Goal: Communication & Community: Connect with others

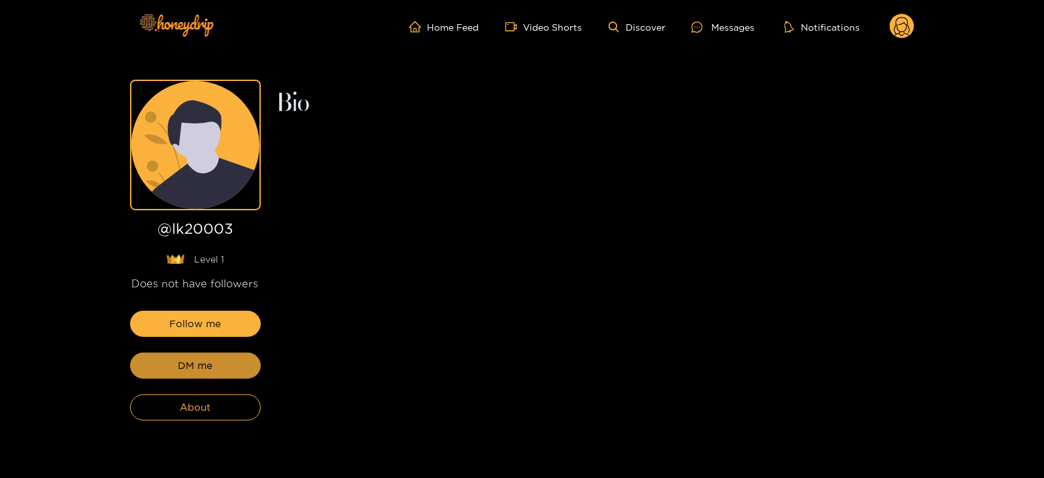
click at [182, 357] on button "DM me" at bounding box center [195, 366] width 131 height 26
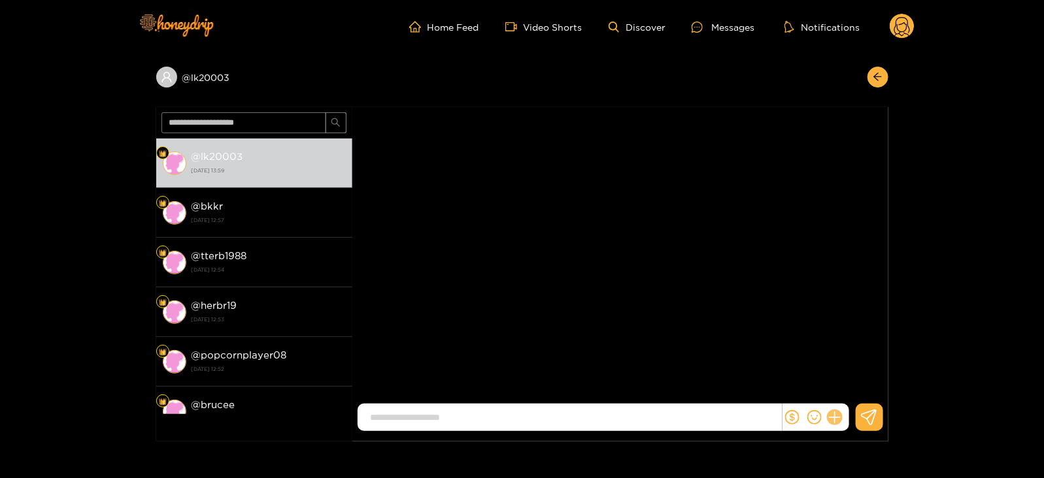
click at [836, 416] on icon at bounding box center [834, 417] width 15 height 15
click at [855, 392] on icon at bounding box center [858, 386] width 13 height 13
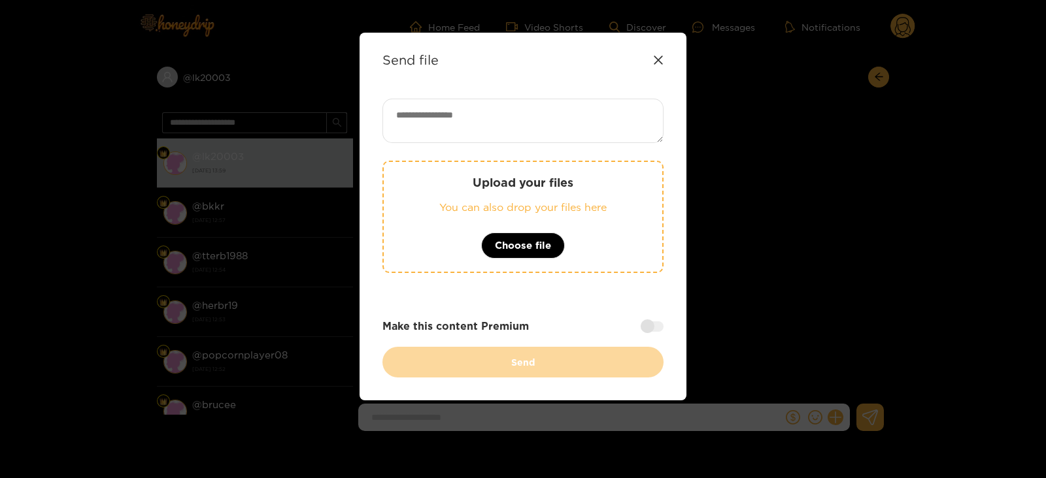
click at [428, 118] on textarea at bounding box center [522, 121] width 281 height 44
paste textarea "**********"
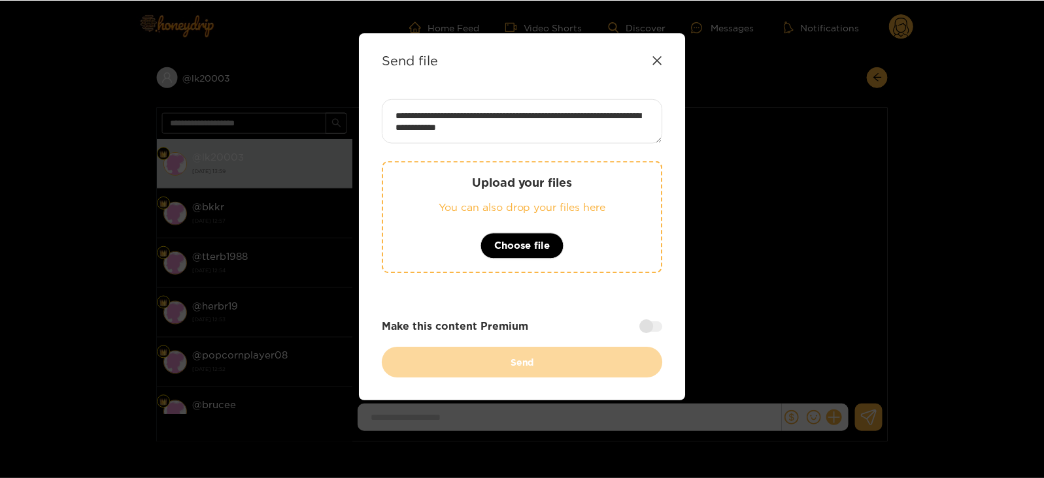
scroll to position [13, 0]
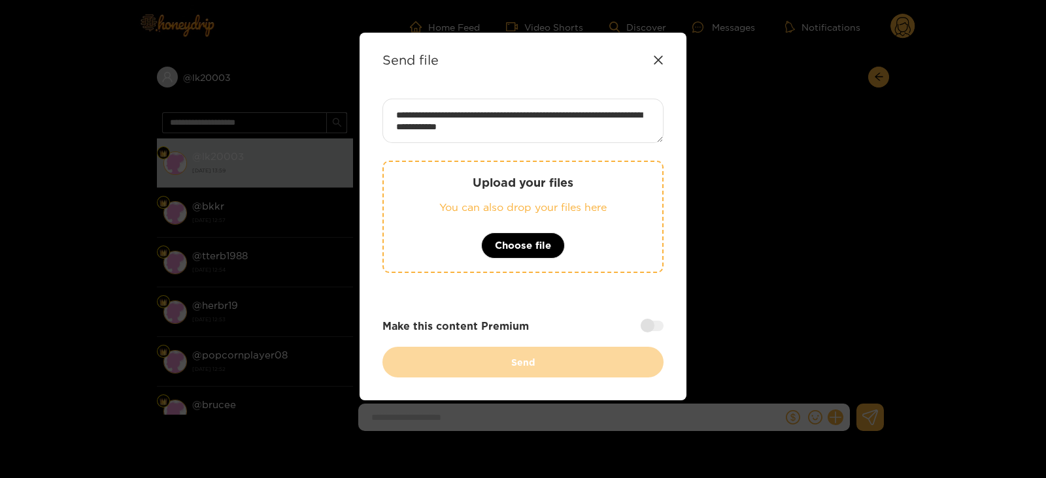
type textarea "**********"
click at [440, 188] on p "Upload your files" at bounding box center [523, 182] width 226 height 15
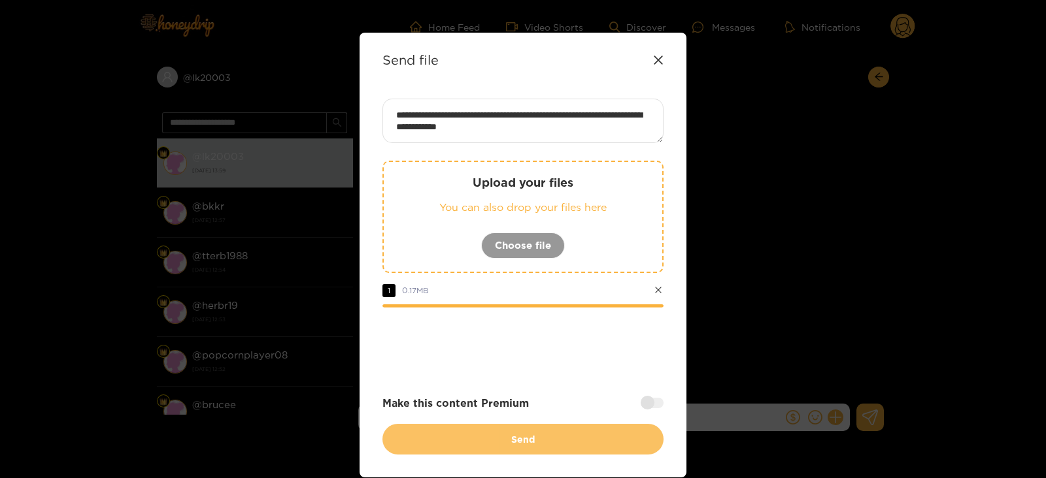
click at [399, 438] on button "Send" at bounding box center [522, 439] width 281 height 31
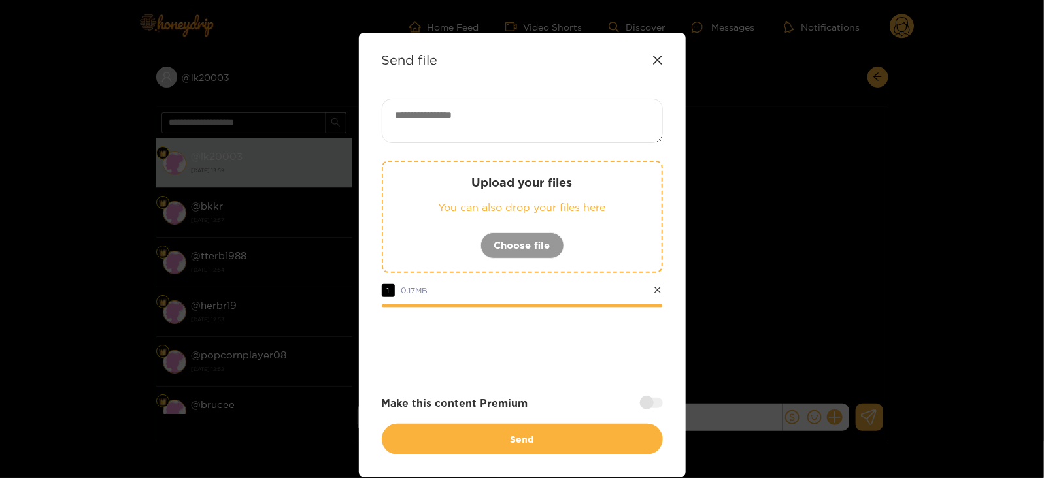
scroll to position [0, 0]
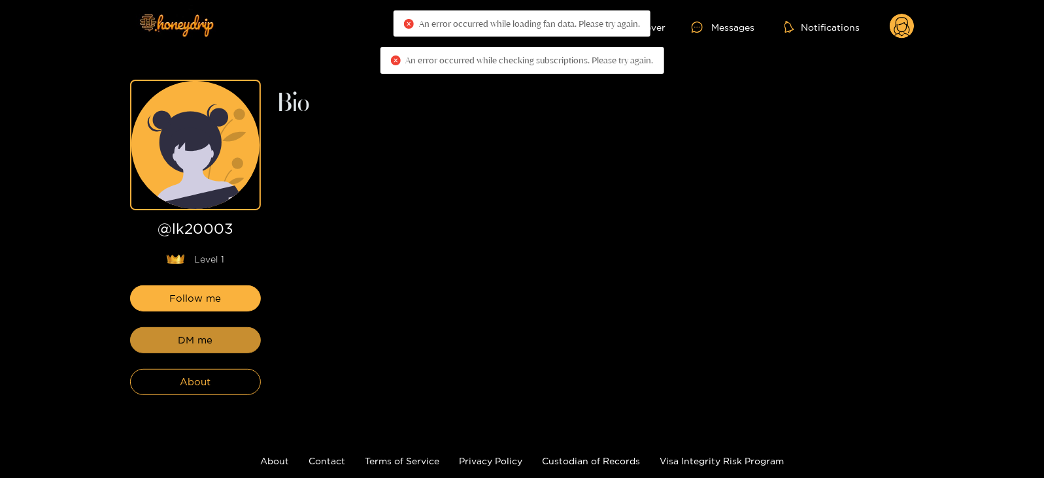
click at [206, 344] on span "DM me" at bounding box center [195, 341] width 35 height 16
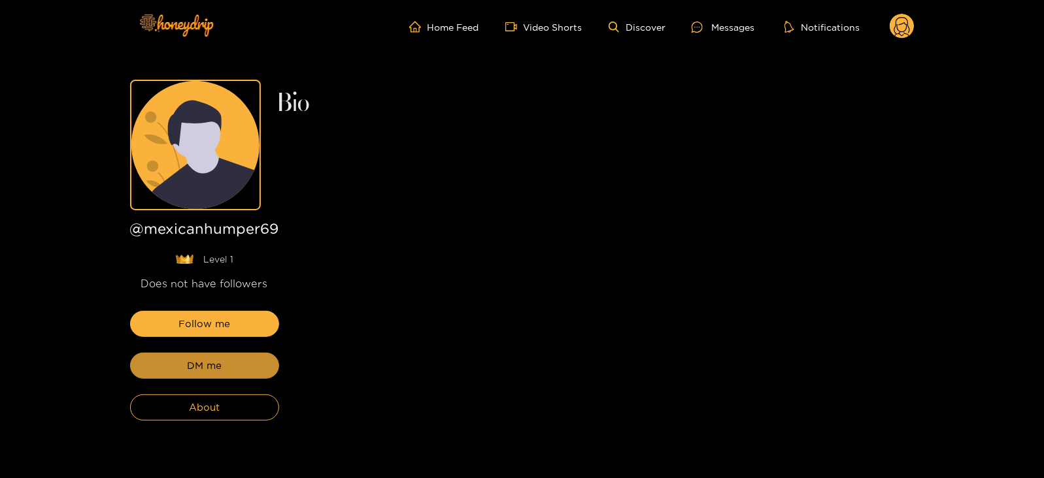
click at [203, 378] on button "DM me" at bounding box center [204, 366] width 149 height 26
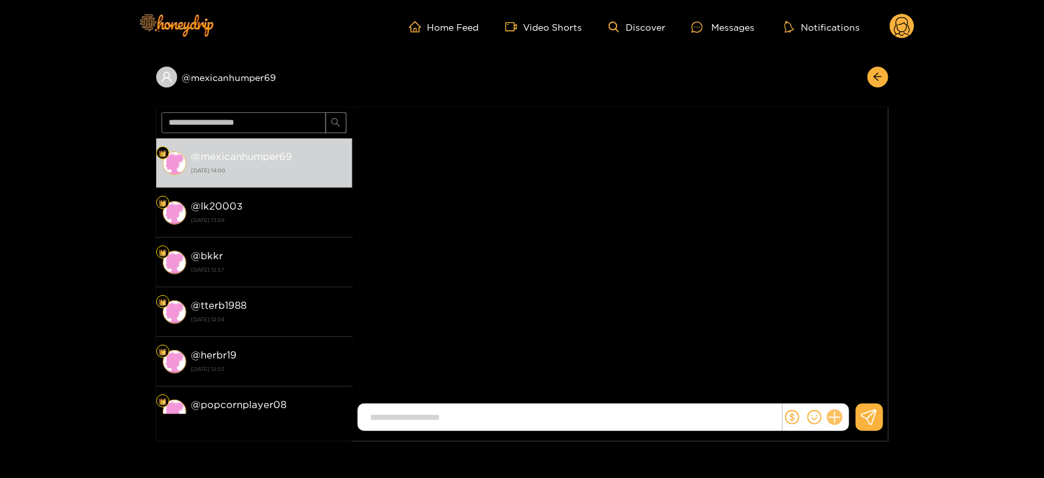
click at [840, 418] on icon at bounding box center [834, 418] width 12 height 12
click at [858, 386] on icon at bounding box center [858, 386] width 13 height 13
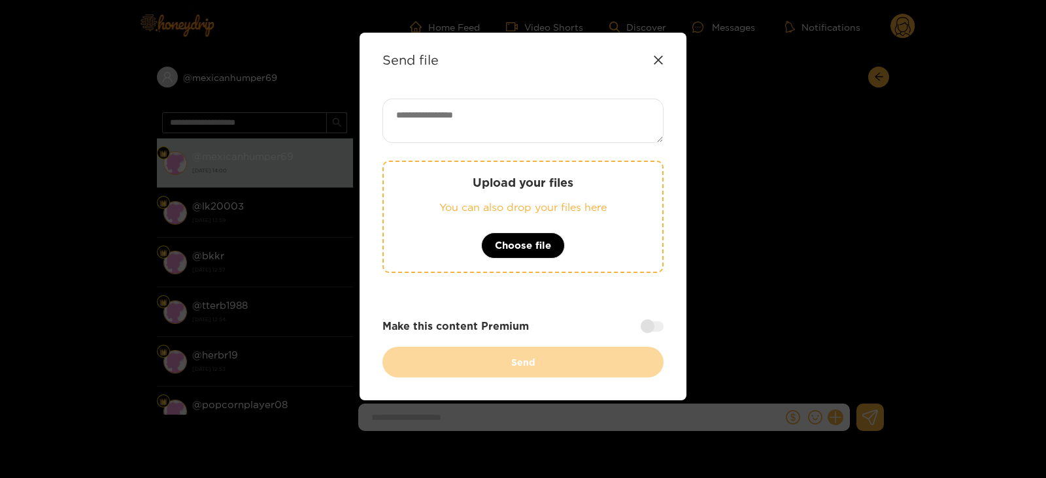
click at [521, 101] on textarea at bounding box center [522, 121] width 281 height 44
paste textarea "**********"
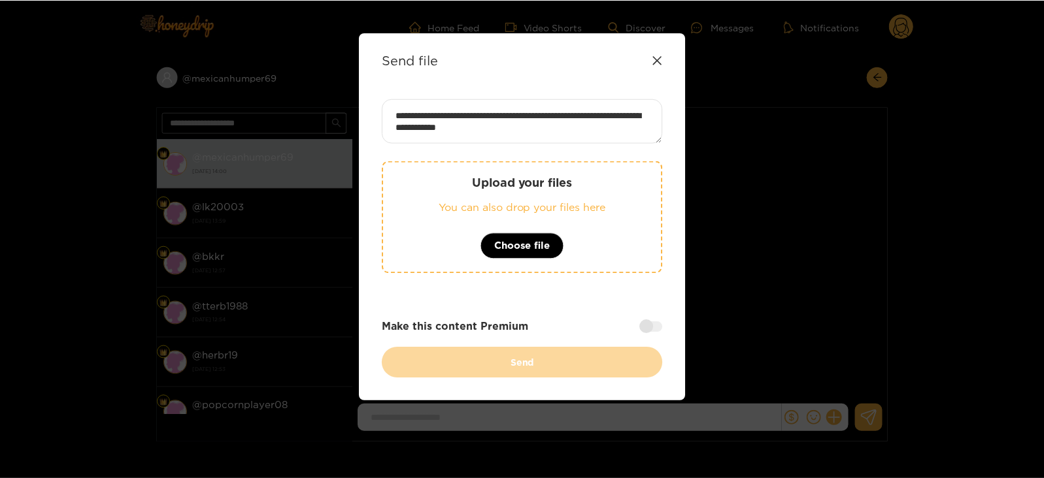
scroll to position [13, 0]
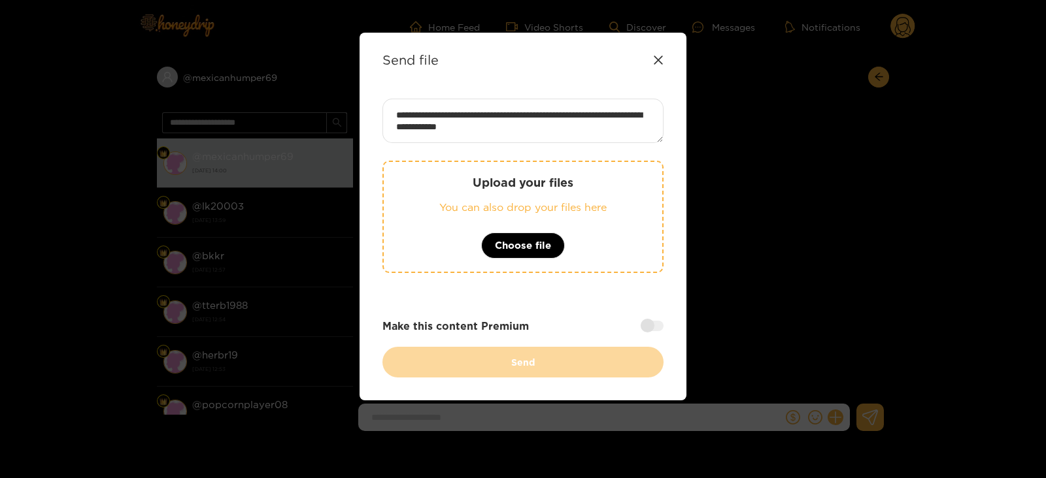
type textarea "**********"
click at [490, 182] on p "Upload your files" at bounding box center [523, 182] width 226 height 15
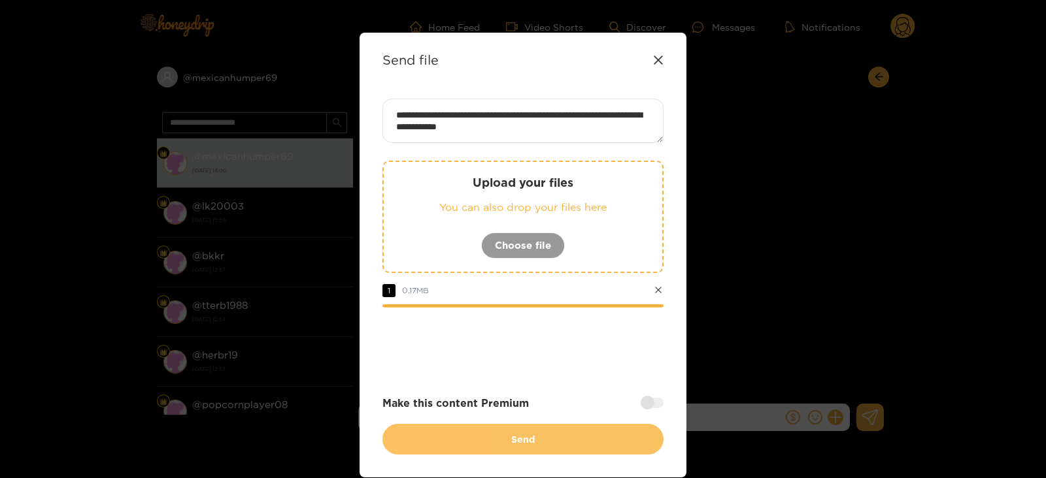
click at [401, 446] on button "Send" at bounding box center [522, 439] width 281 height 31
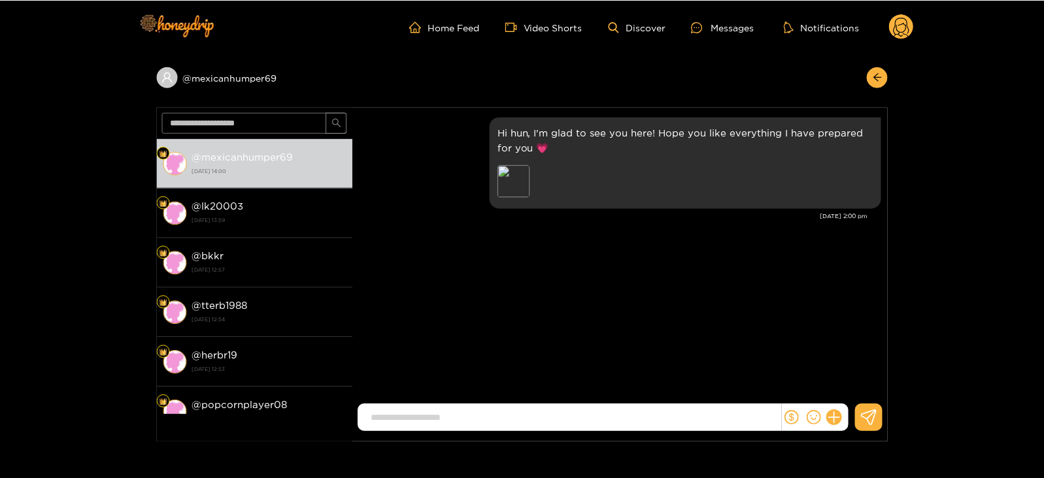
scroll to position [0, 0]
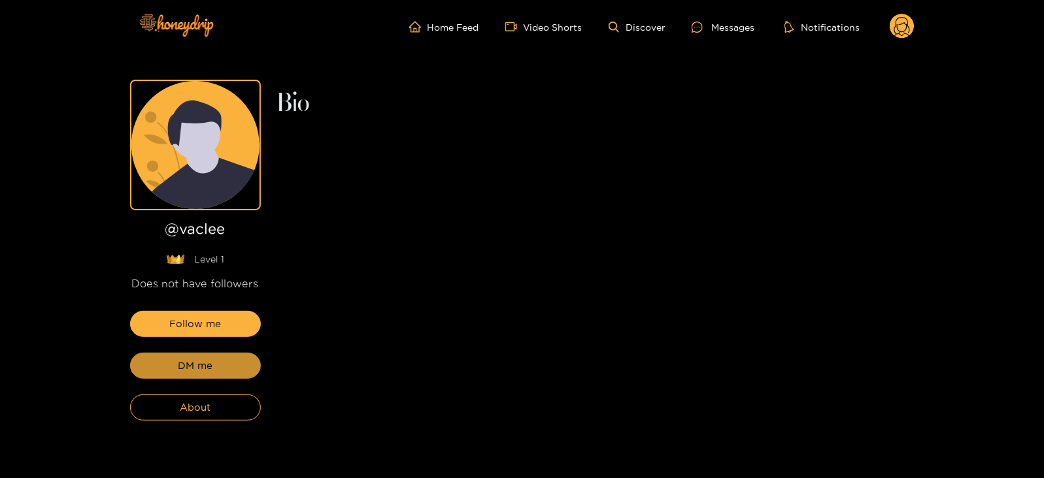
click at [199, 361] on span "DM me" at bounding box center [195, 366] width 35 height 16
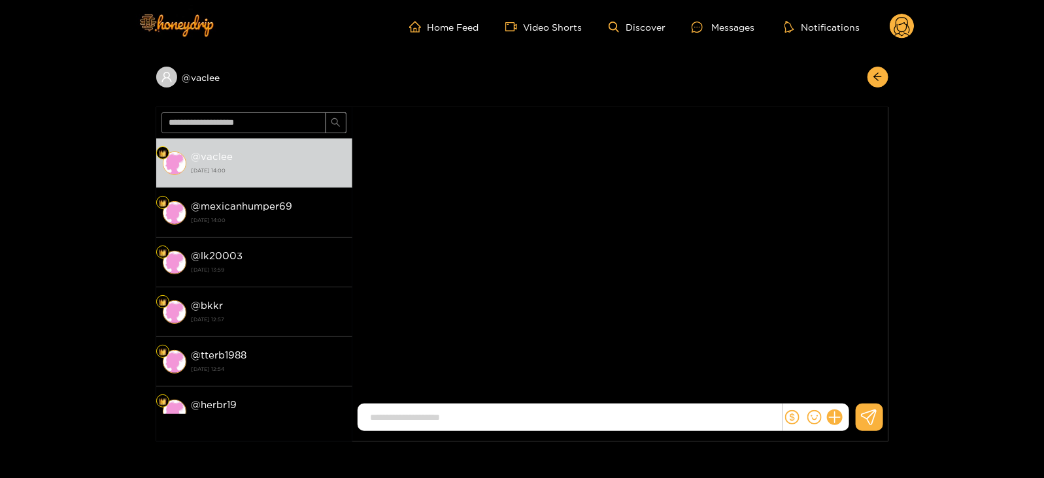
click at [845, 420] on div at bounding box center [815, 417] width 67 height 27
click at [827, 420] on button at bounding box center [834, 417] width 22 height 22
click at [852, 387] on icon at bounding box center [858, 386] width 13 height 13
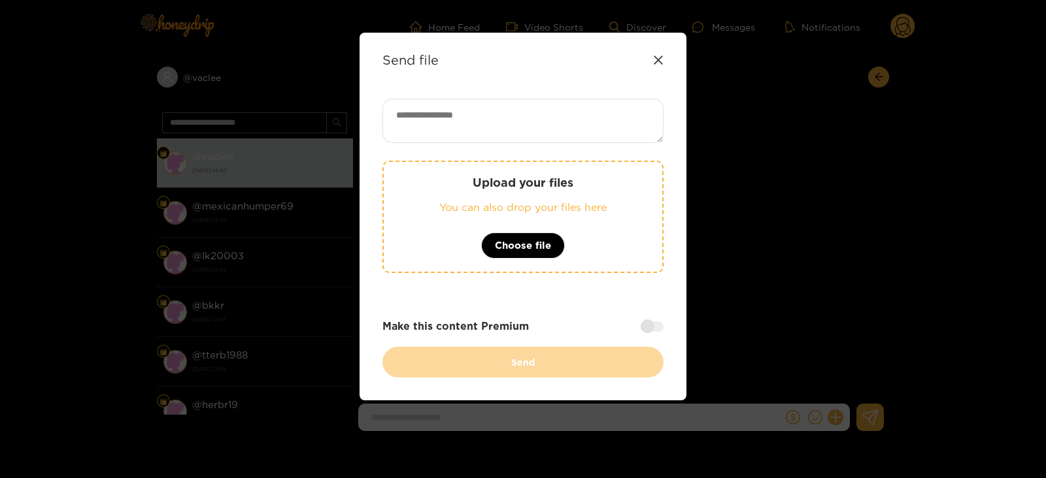
click at [489, 109] on textarea at bounding box center [522, 121] width 281 height 44
paste textarea "**********"
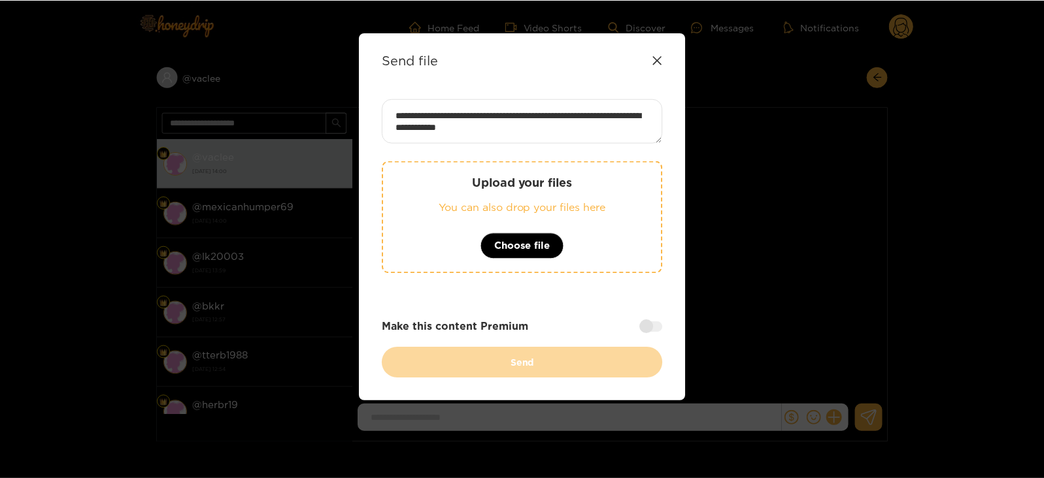
scroll to position [13, 0]
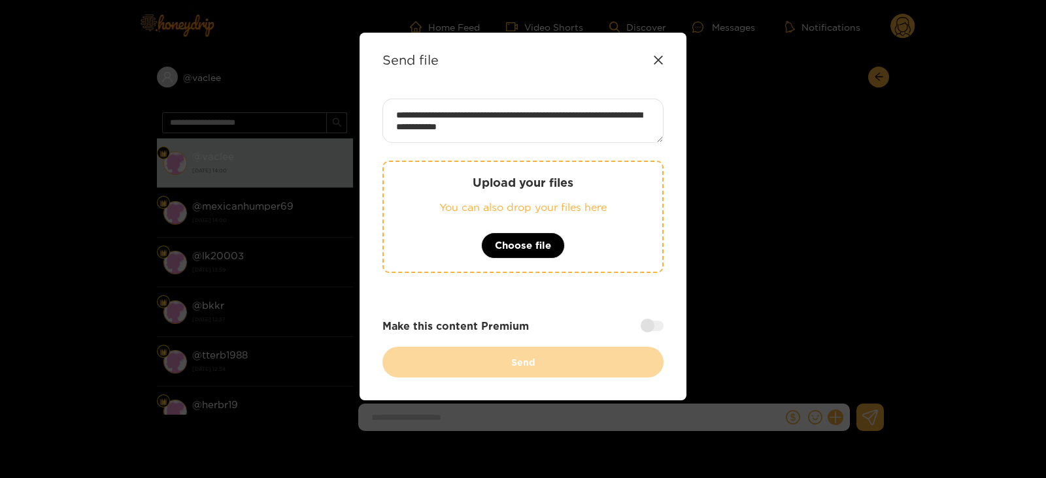
type textarea "**********"
click at [495, 191] on div "Upload your files You can also drop your files here Choose file" at bounding box center [522, 217] width 281 height 112
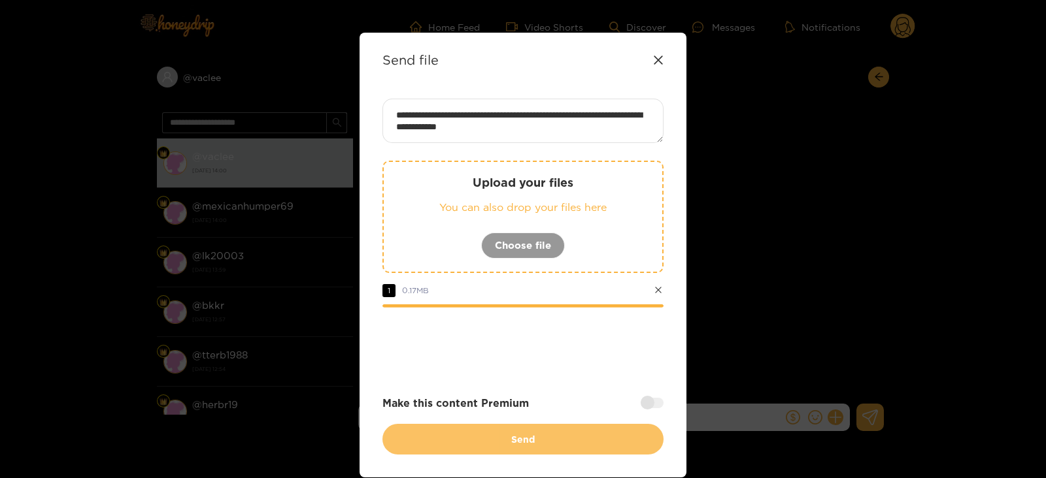
click at [577, 435] on button "Send" at bounding box center [522, 439] width 281 height 31
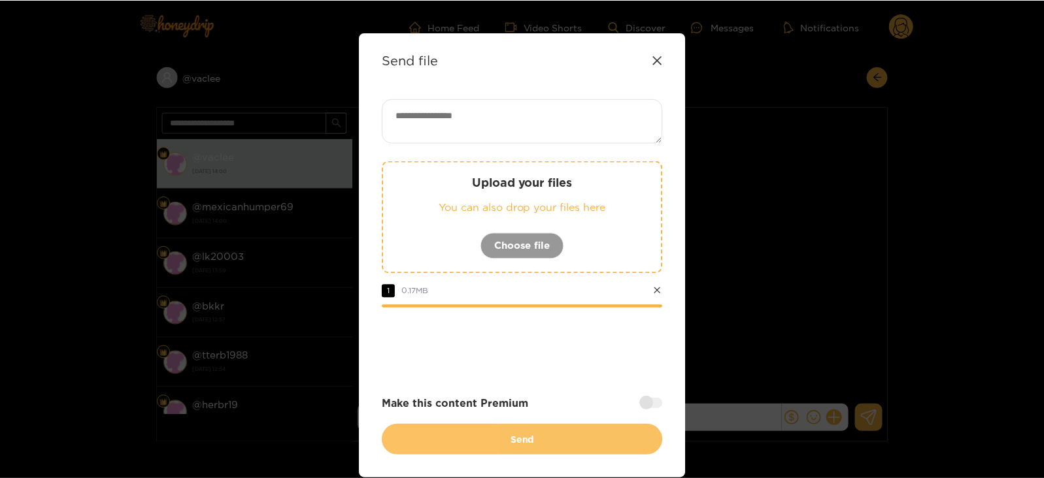
scroll to position [0, 0]
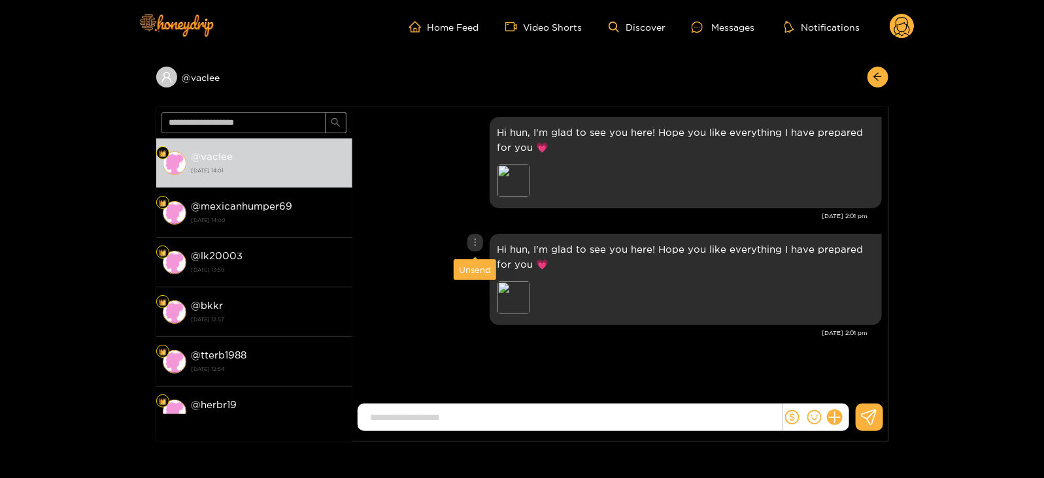
click at [478, 263] on div "Unsend" at bounding box center [475, 269] width 32 height 13
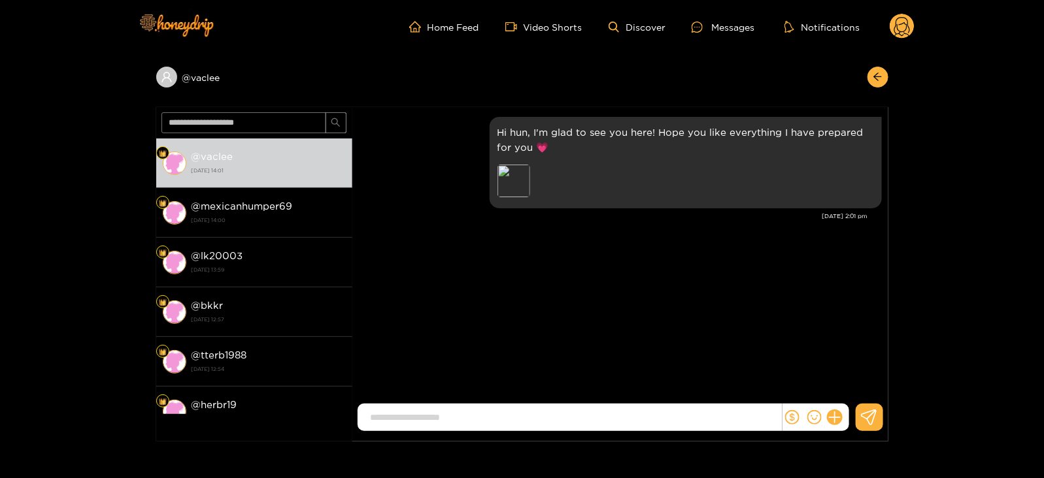
click at [905, 34] on circle at bounding box center [901, 26] width 25 height 25
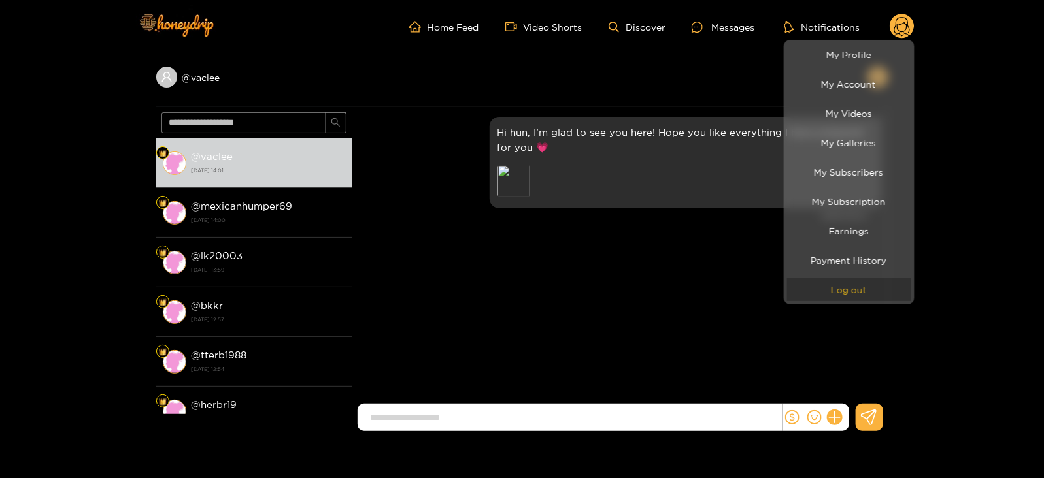
click at [830, 289] on button "Log out" at bounding box center [849, 289] width 124 height 23
